Goal: Transaction & Acquisition: Subscribe to service/newsletter

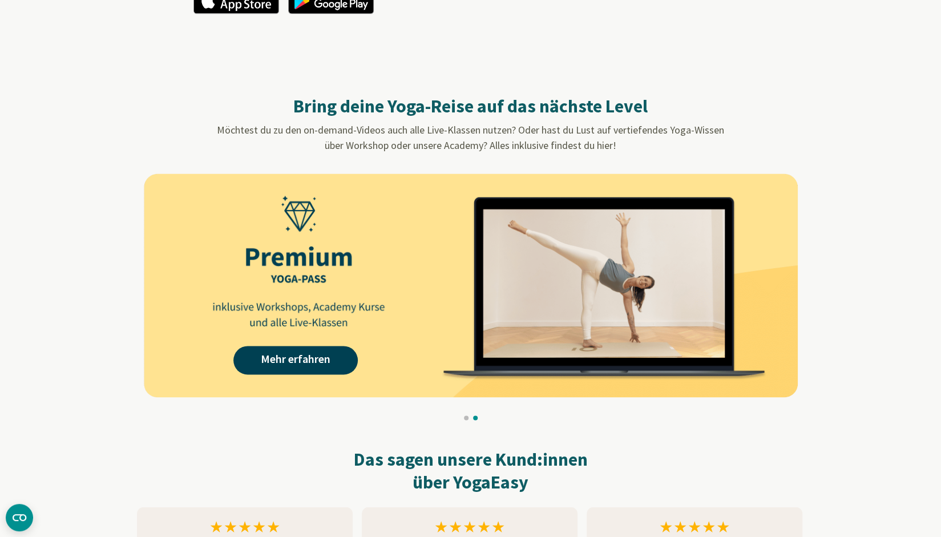
scroll to position [968, 0]
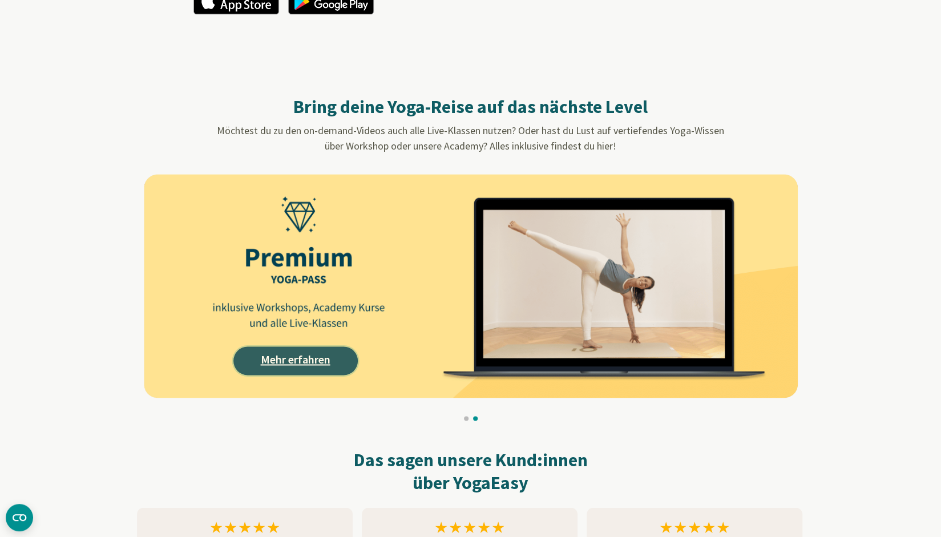
click at [301, 354] on link "Mehr erfahren" at bounding box center [295, 360] width 124 height 29
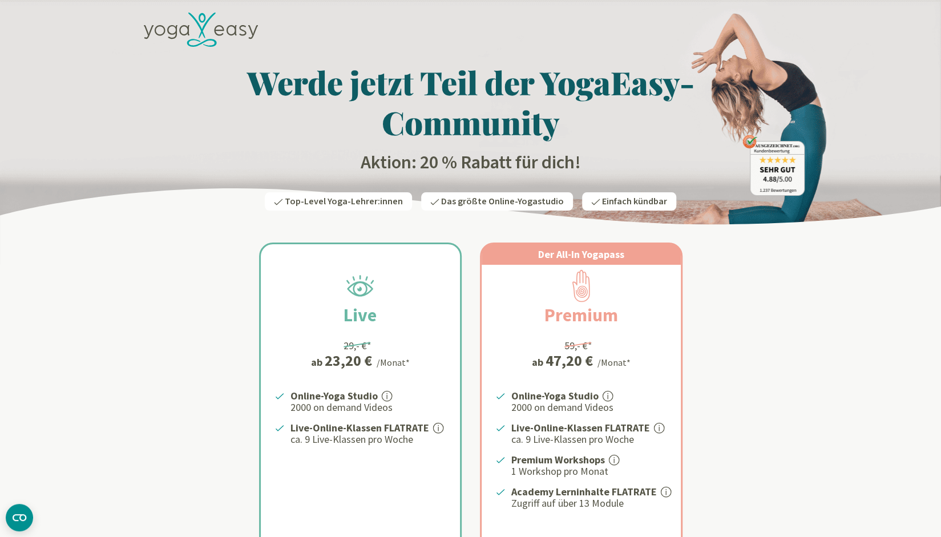
click at [211, 37] on icon at bounding box center [201, 30] width 114 height 35
